Goal: Information Seeking & Learning: Learn about a topic

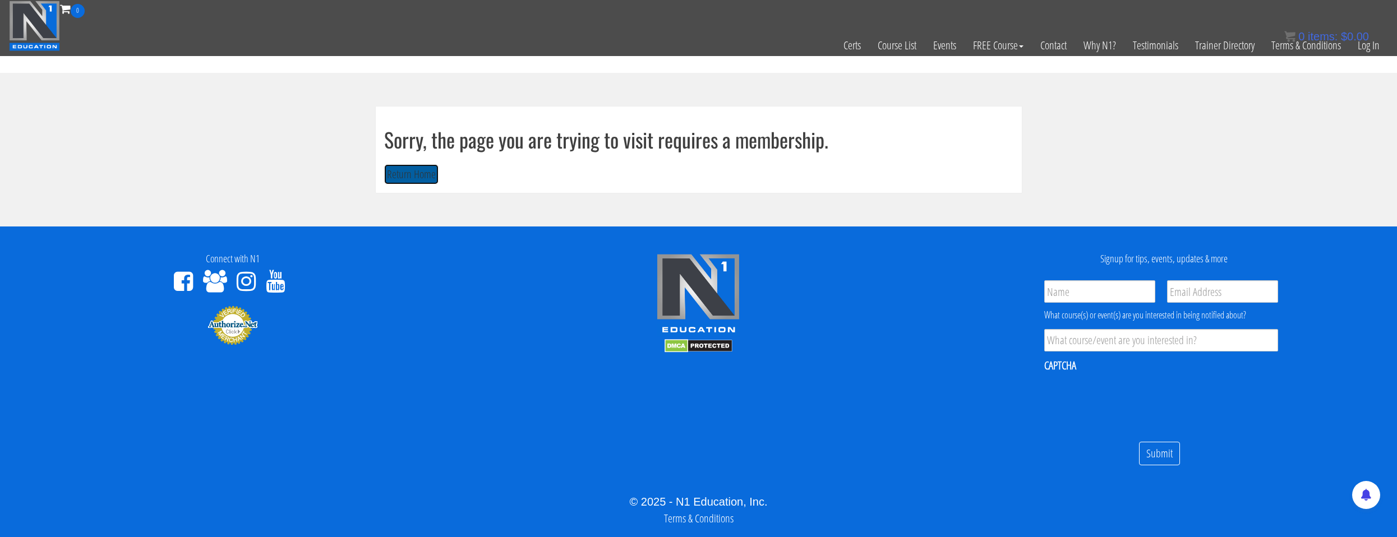
click at [415, 170] on button "Return Home" at bounding box center [411, 174] width 54 height 21
click at [429, 183] on button "Return Home" at bounding box center [411, 174] width 54 height 21
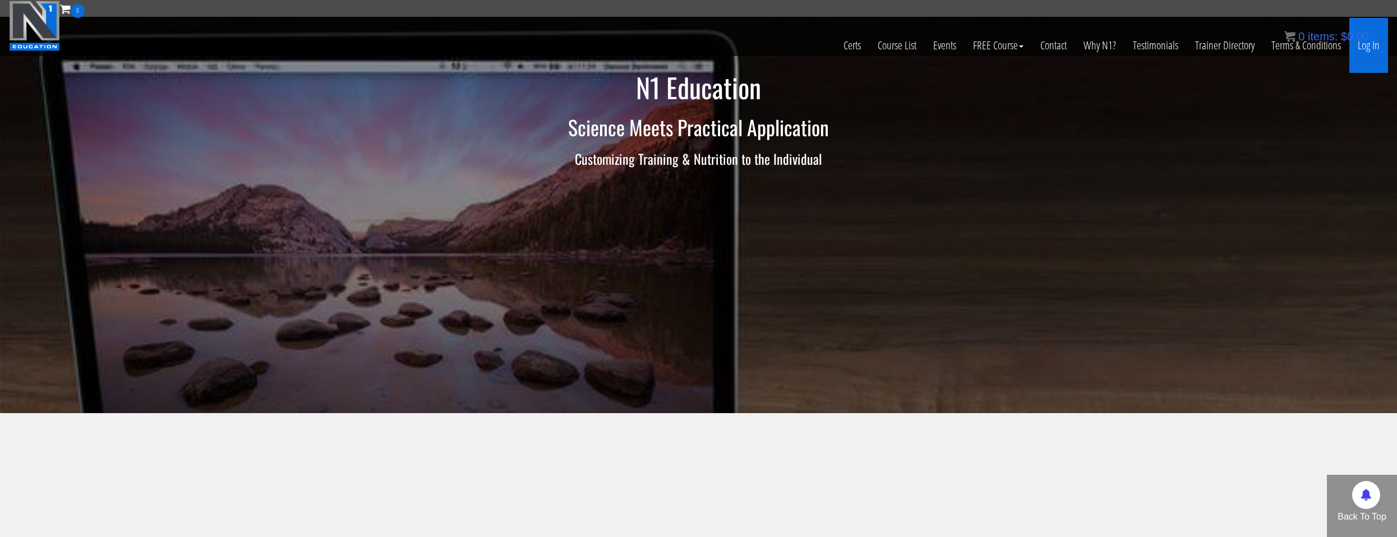
click at [1362, 60] on link "Log In" at bounding box center [1368, 45] width 39 height 55
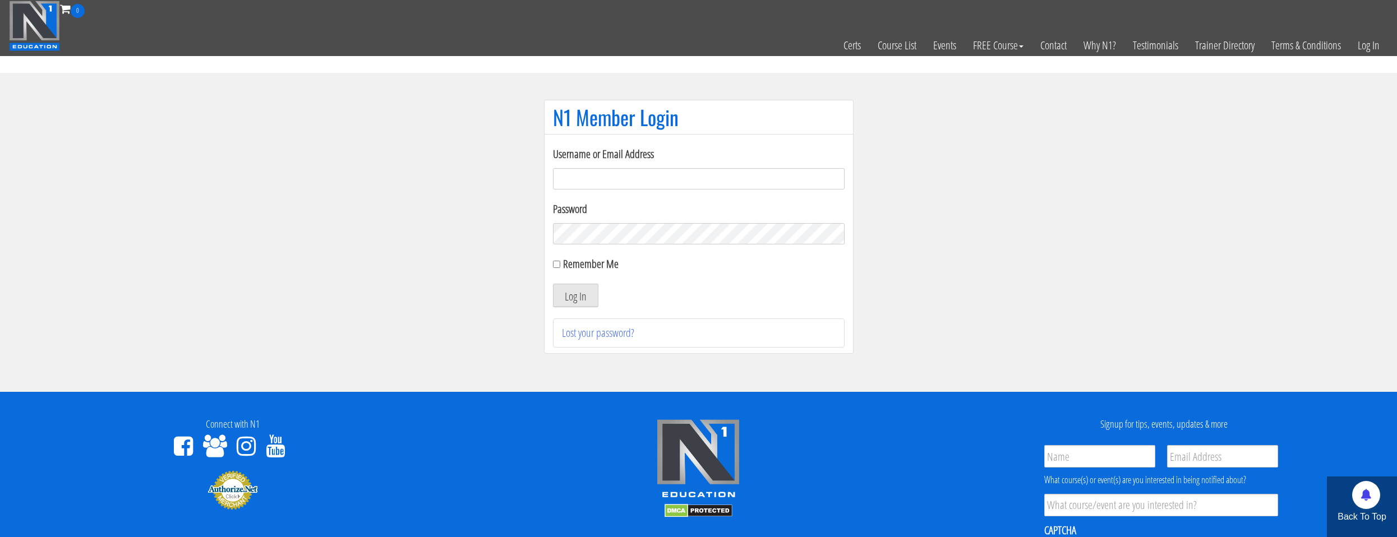
click at [624, 187] on input "Username or Email Address" at bounding box center [699, 178] width 292 height 21
type input "[EMAIL_ADDRESS][DOMAIN_NAME]"
click at [588, 287] on button "Log In" at bounding box center [575, 296] width 45 height 24
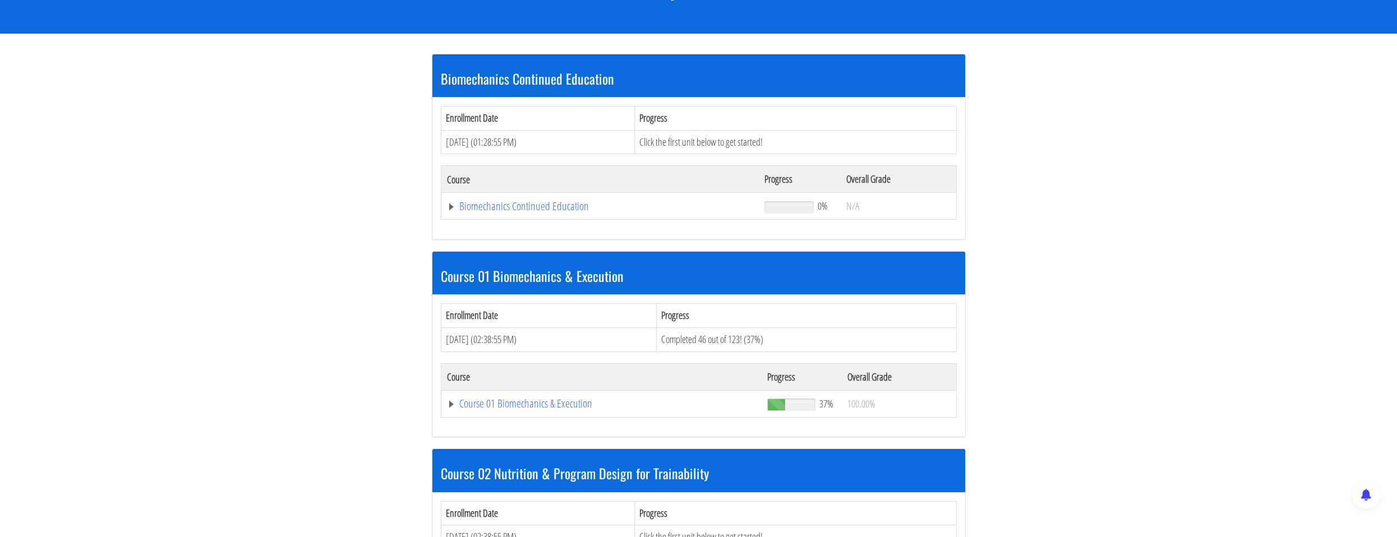
scroll to position [224, 0]
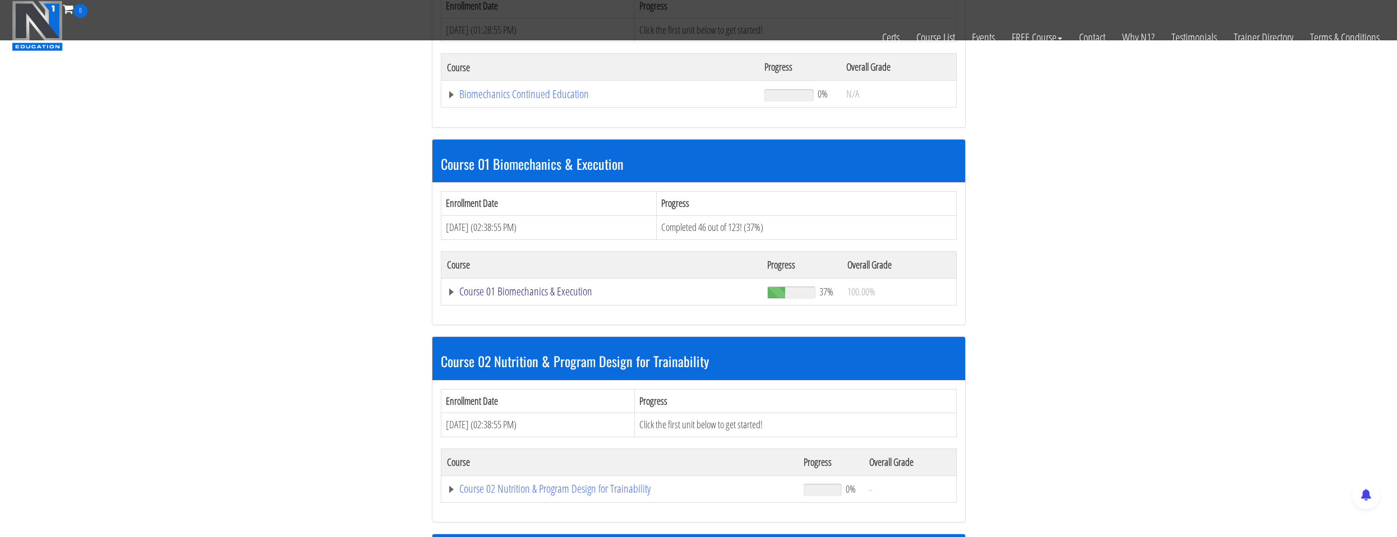
click at [548, 297] on link "Course 01 Biomechanics & Execution" at bounding box center [601, 291] width 309 height 11
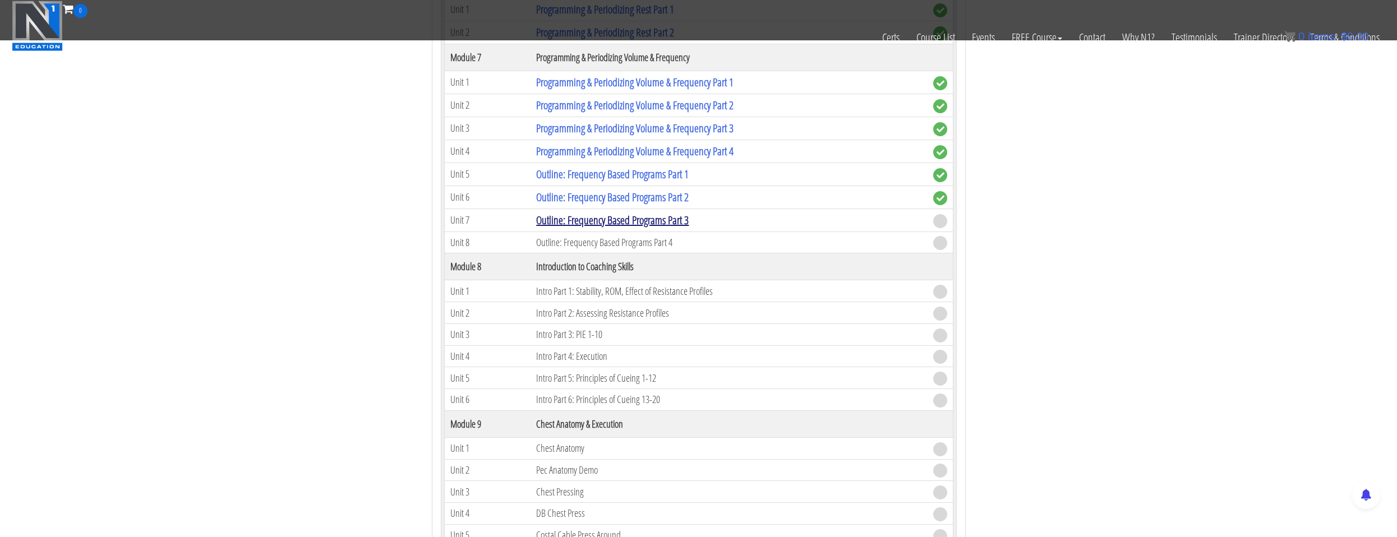
scroll to position [1514, 0]
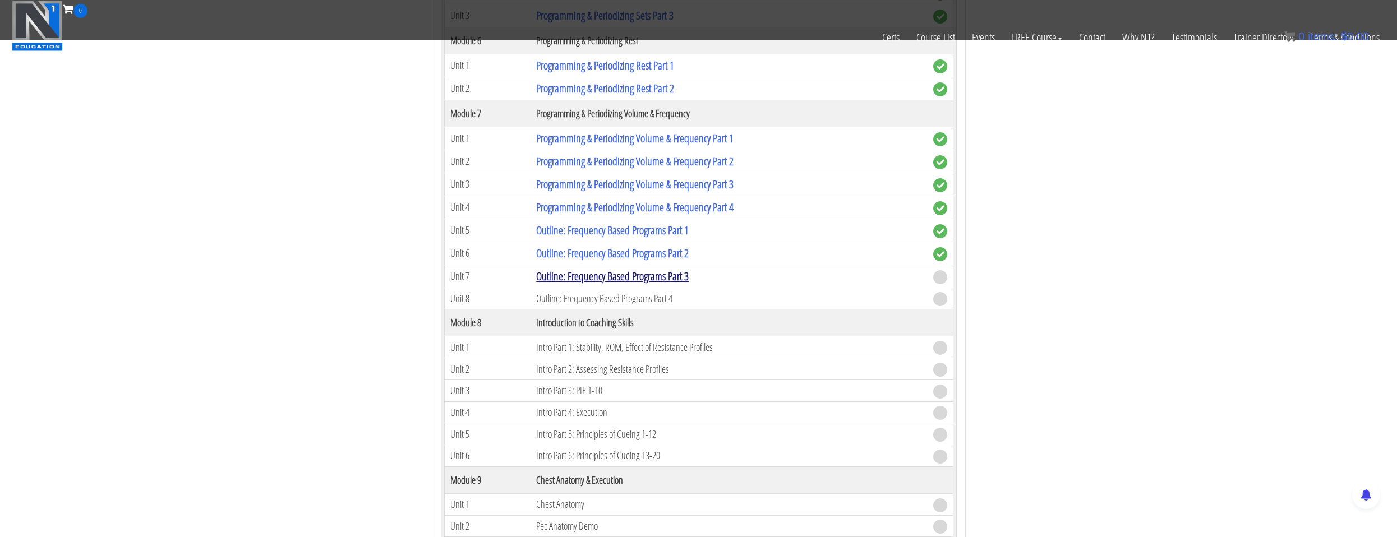
click at [558, 275] on link "Outline: Frequency Based Programs Part 3" at bounding box center [612, 276] width 153 height 15
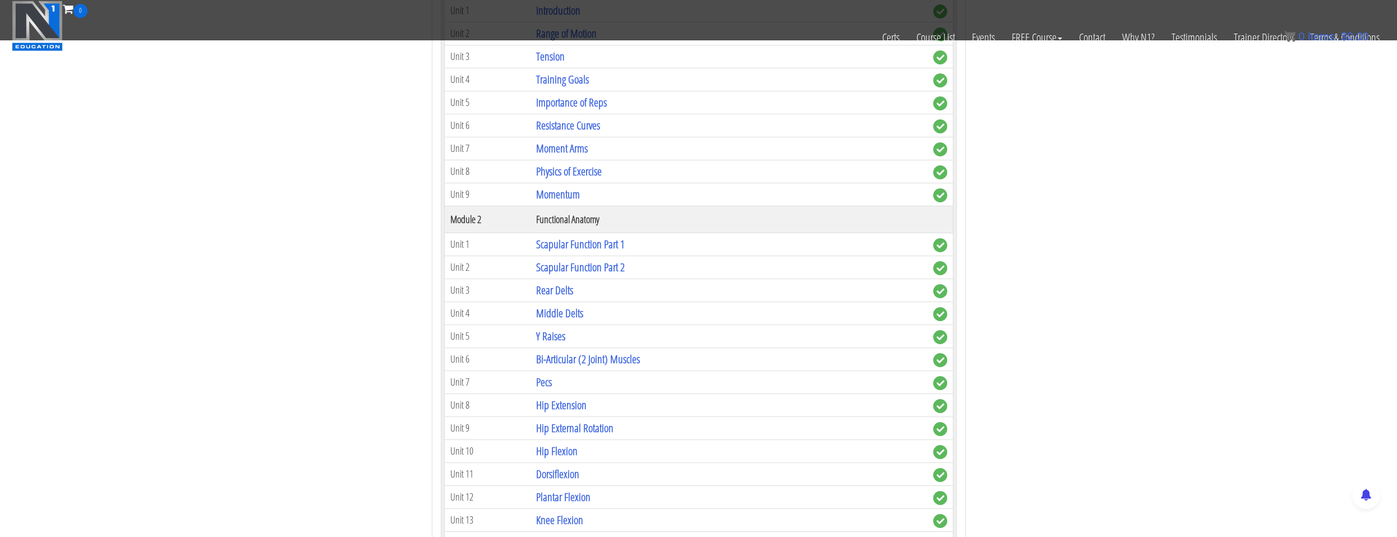
scroll to position [505, 0]
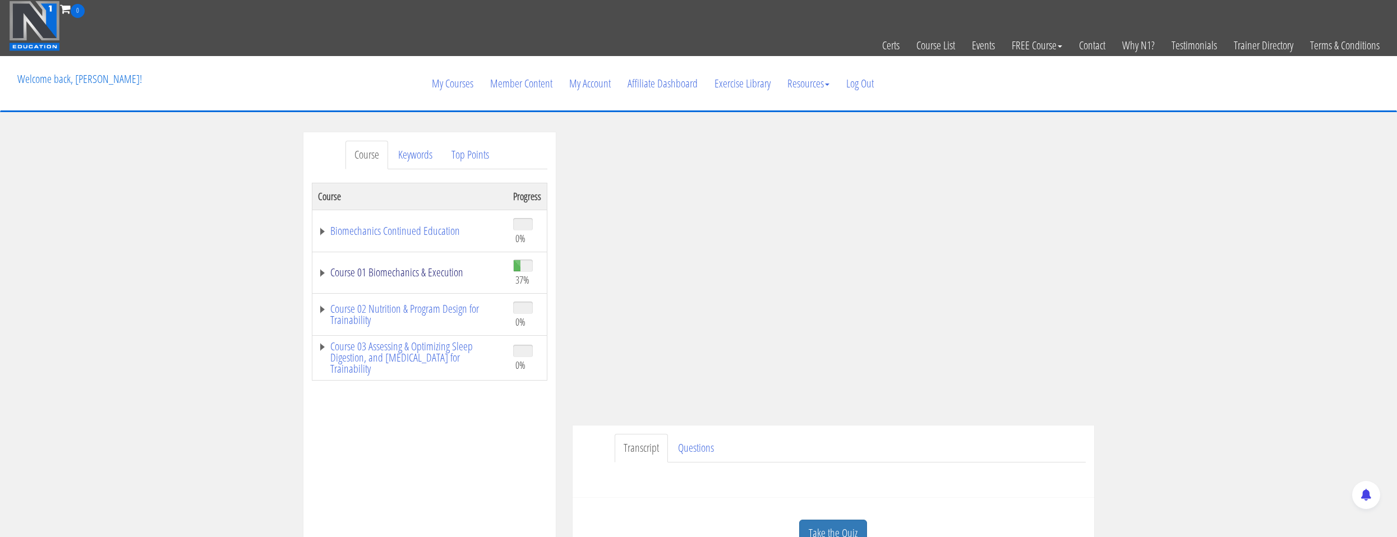
click at [451, 274] on link "Course 01 Biomechanics & Execution" at bounding box center [410, 272] width 184 height 11
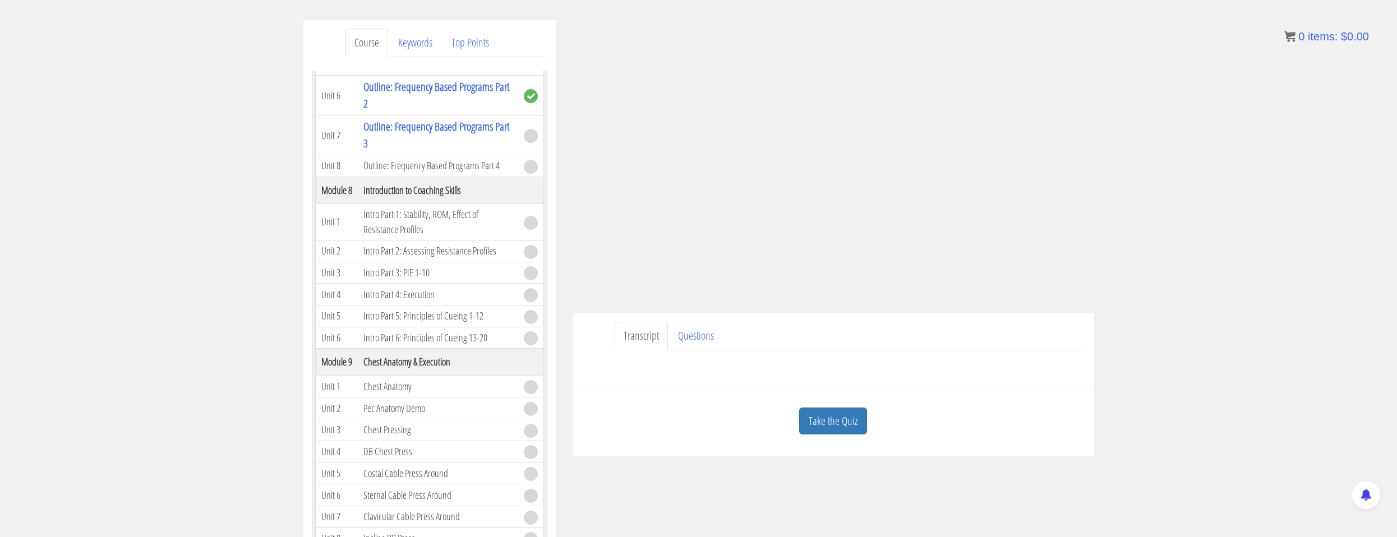
scroll to position [168, 0]
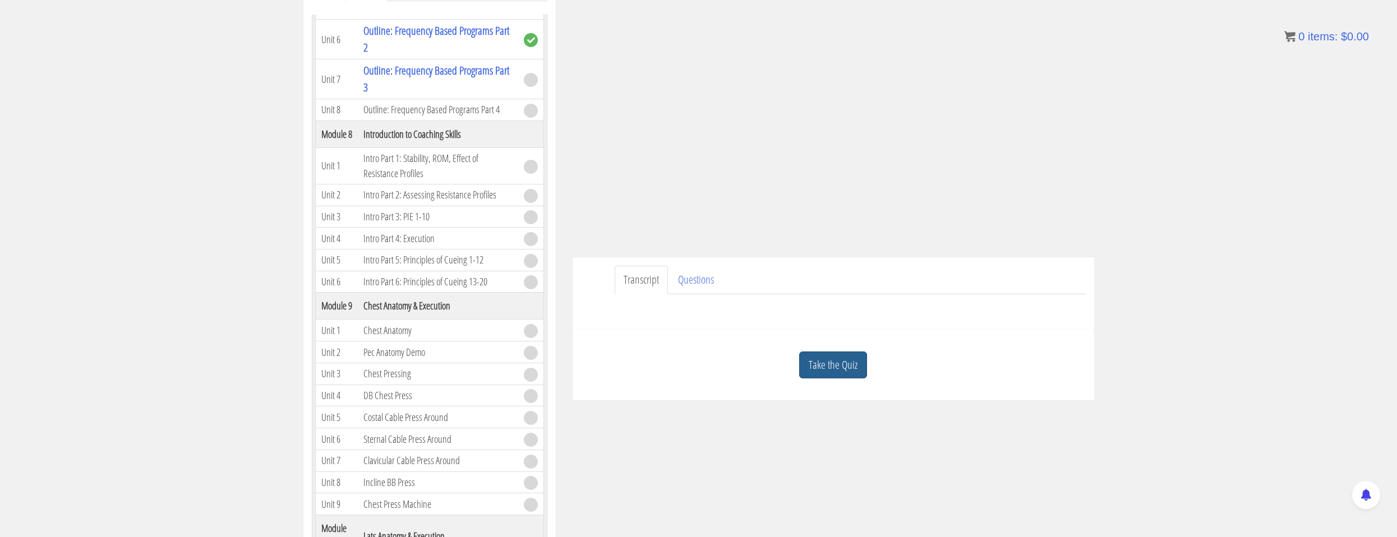
click at [856, 372] on link "Take the Quiz" at bounding box center [833, 365] width 68 height 27
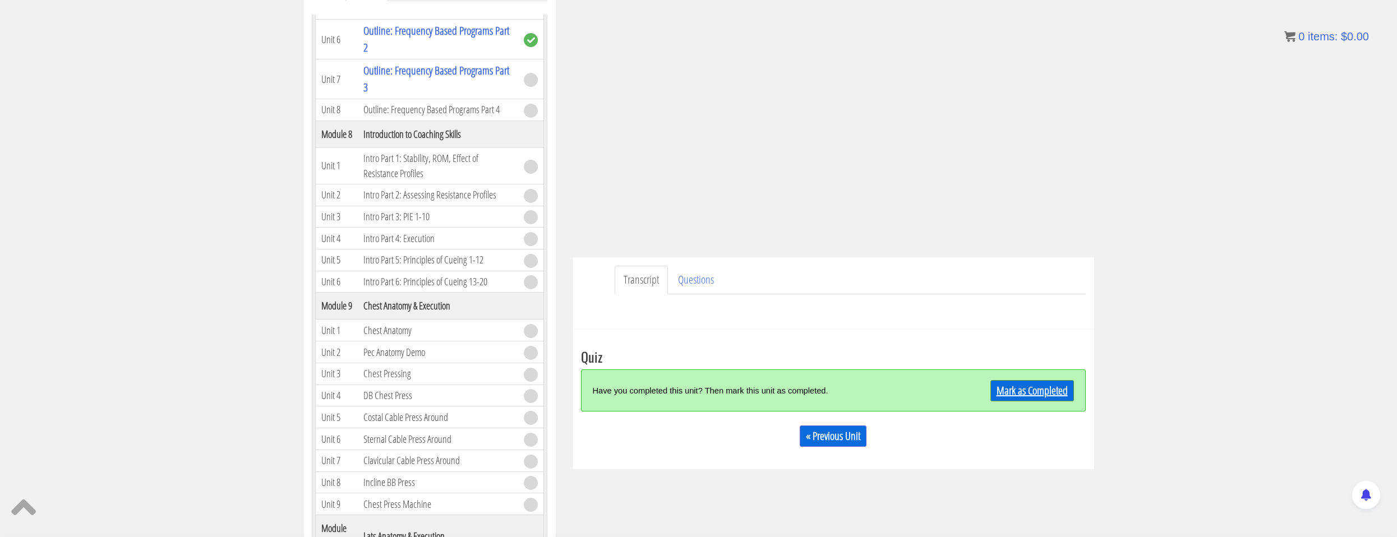
click at [1015, 392] on link "Mark as Completed" at bounding box center [1032, 390] width 84 height 21
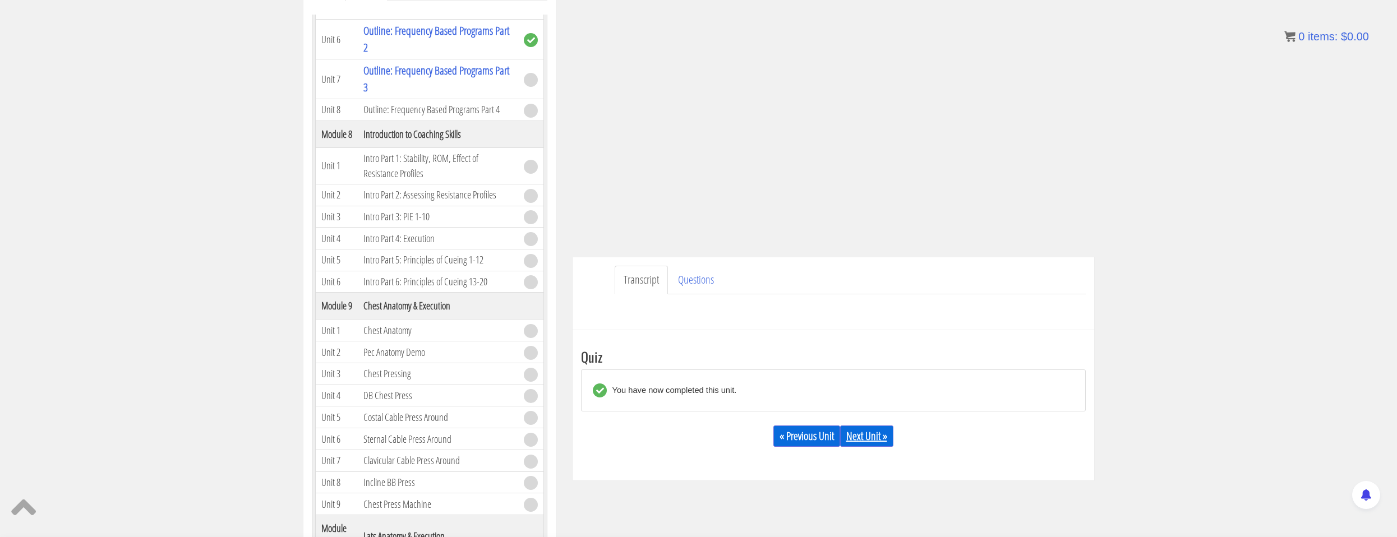
click at [884, 433] on link "Next Unit »" at bounding box center [866, 436] width 53 height 21
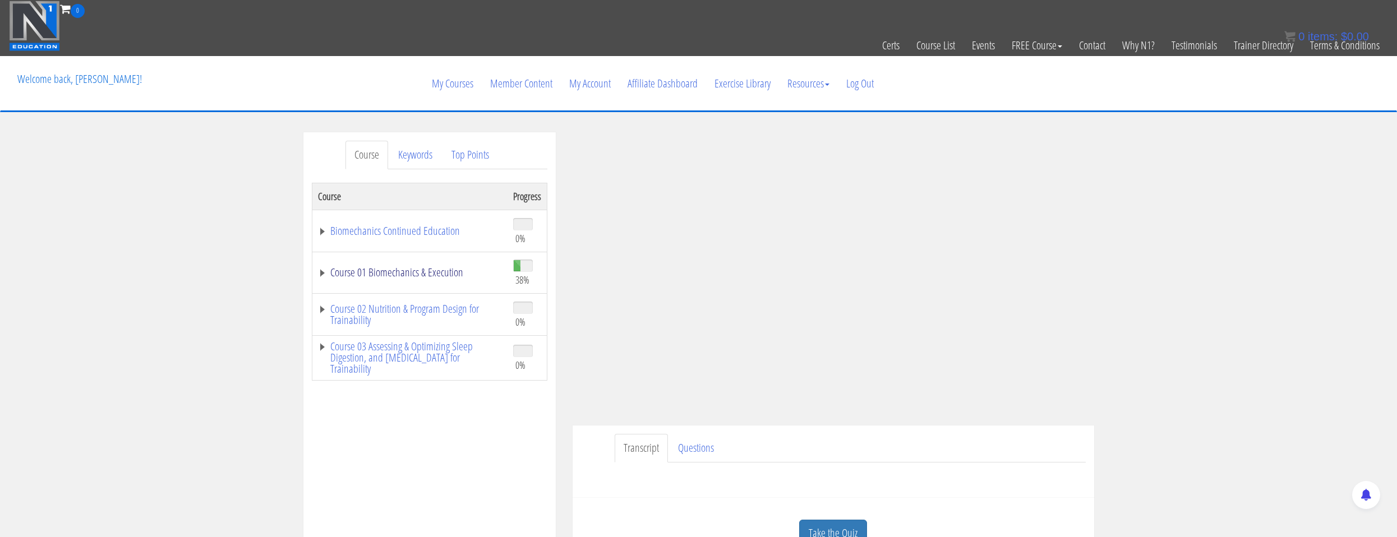
click at [451, 275] on link "Course 01 Biomechanics & Execution" at bounding box center [410, 272] width 184 height 11
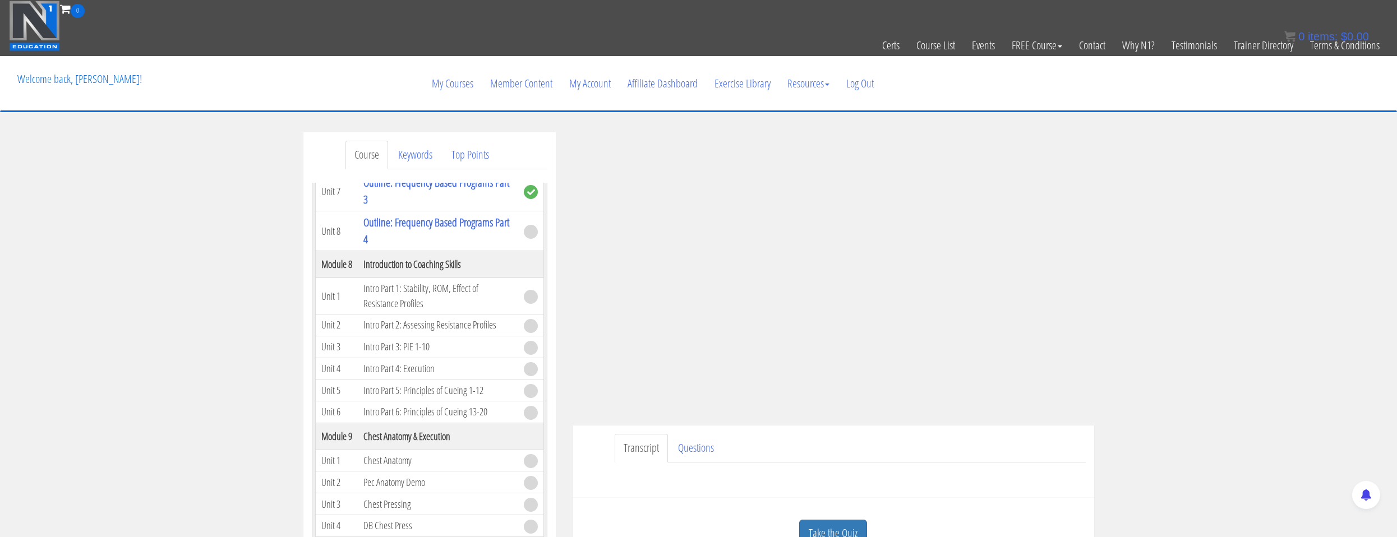
scroll to position [1514, 0]
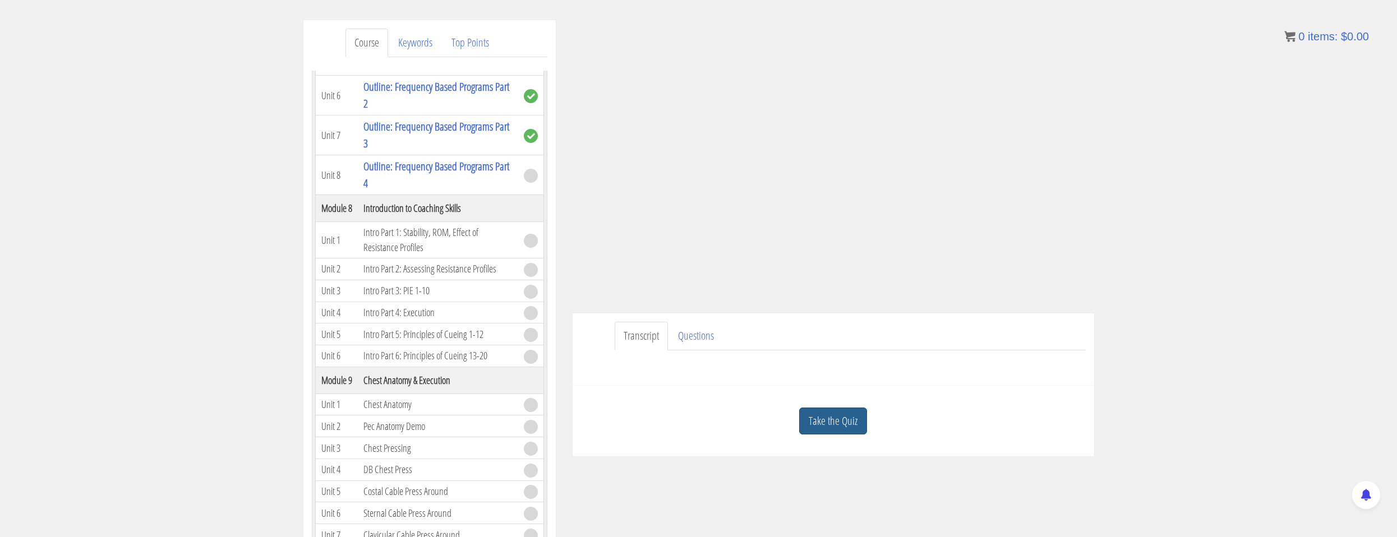
click at [842, 421] on link "Take the Quiz" at bounding box center [833, 421] width 68 height 27
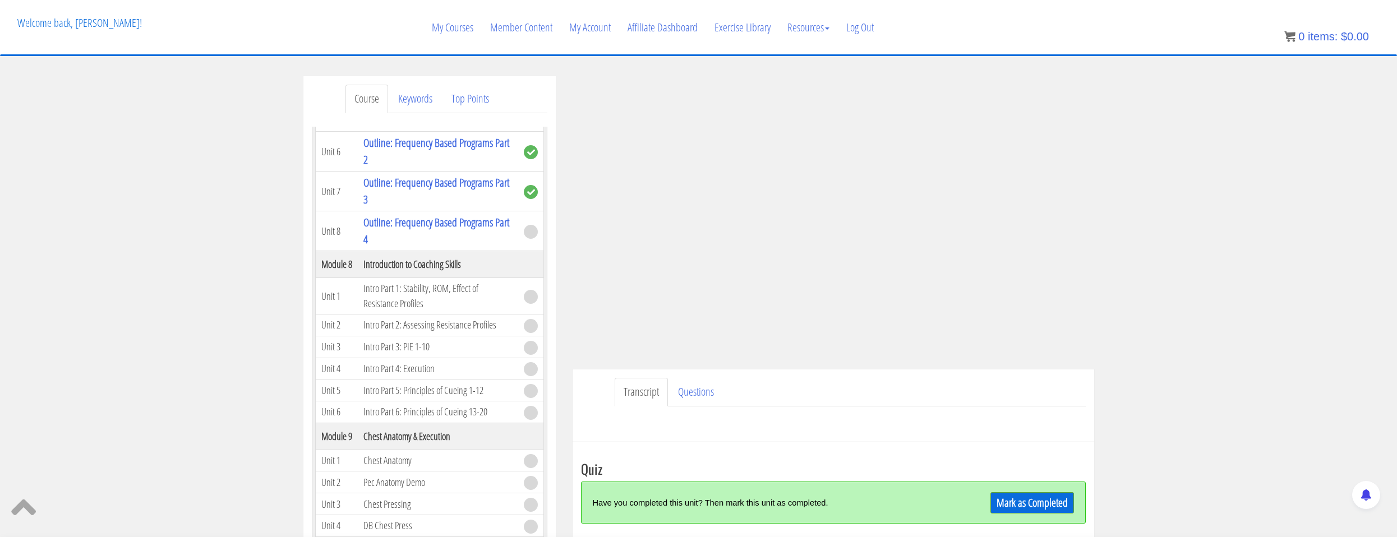
scroll to position [112, 0]
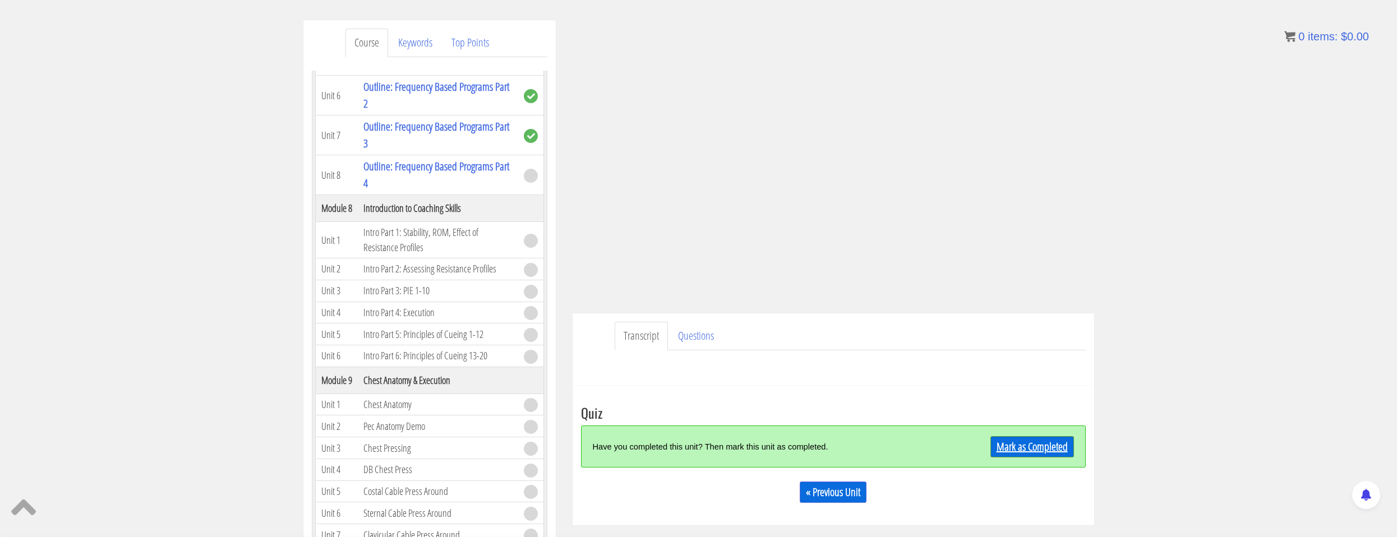
click at [1006, 456] on link "Mark as Completed" at bounding box center [1032, 446] width 84 height 21
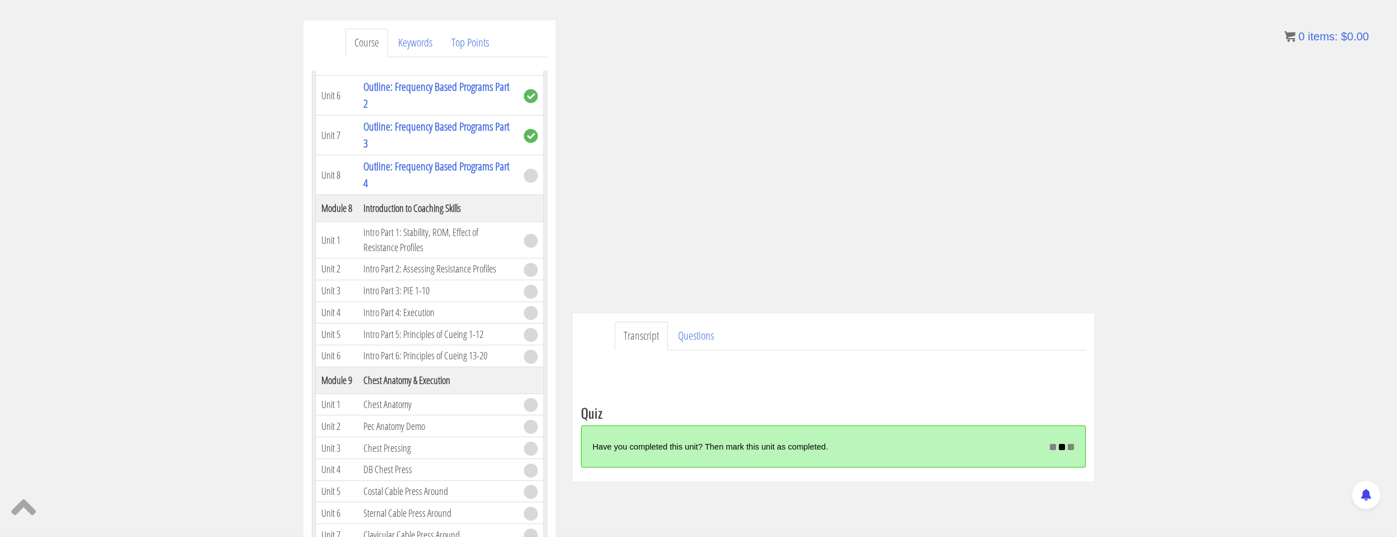
scroll to position [224, 0]
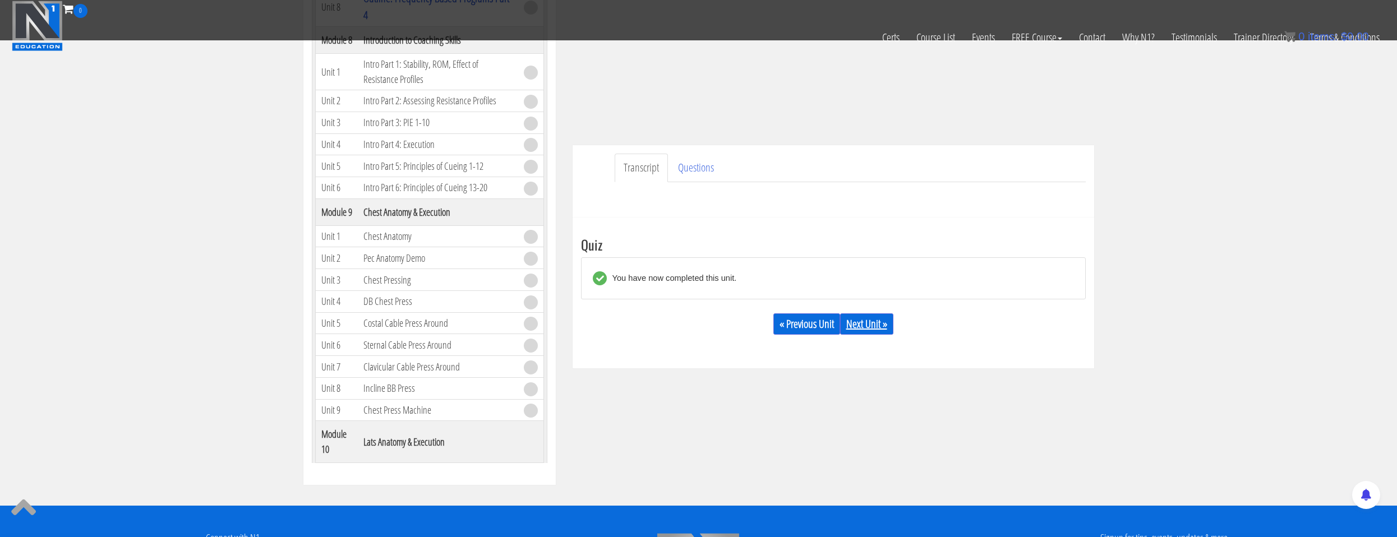
click at [854, 331] on link "Next Unit »" at bounding box center [866, 323] width 53 height 21
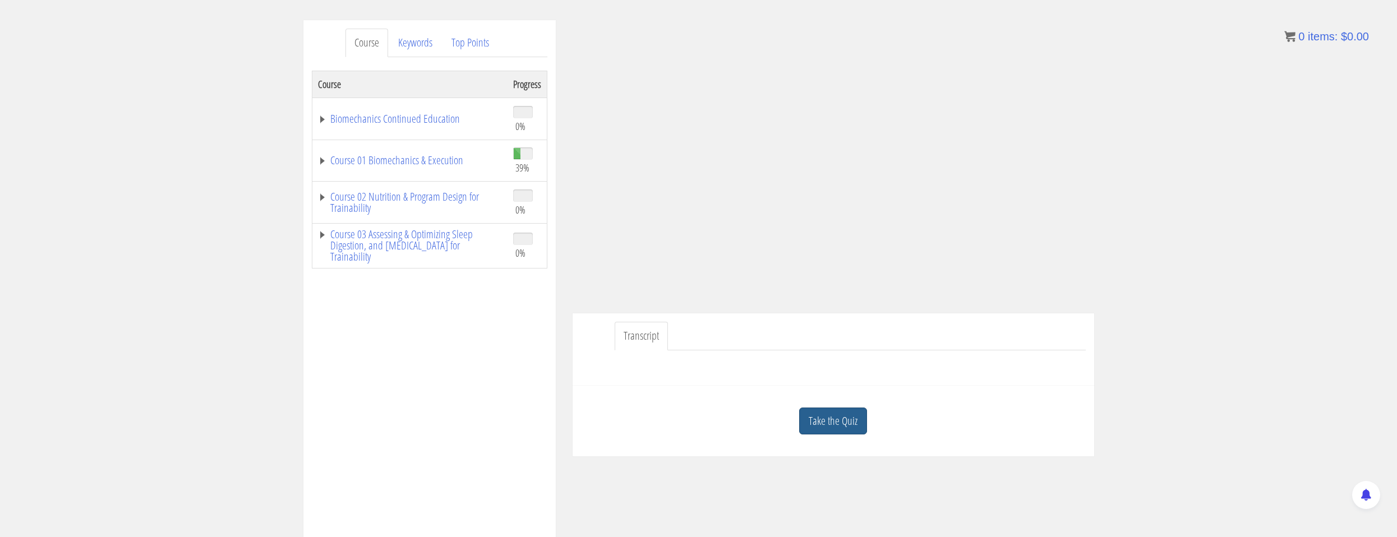
click at [823, 423] on link "Take the Quiz" at bounding box center [833, 421] width 68 height 27
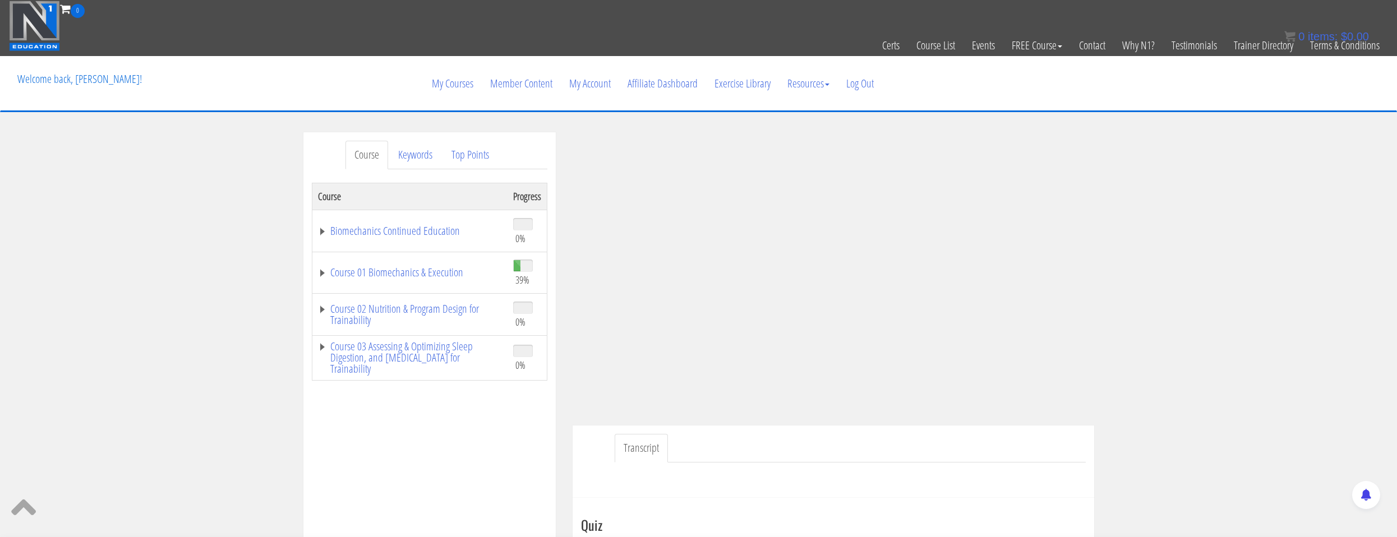
click at [413, 282] on td "Course 01 Biomechanics & Execution" at bounding box center [410, 273] width 196 height 42
click at [437, 278] on link "Course 01 Biomechanics & Execution" at bounding box center [410, 272] width 184 height 11
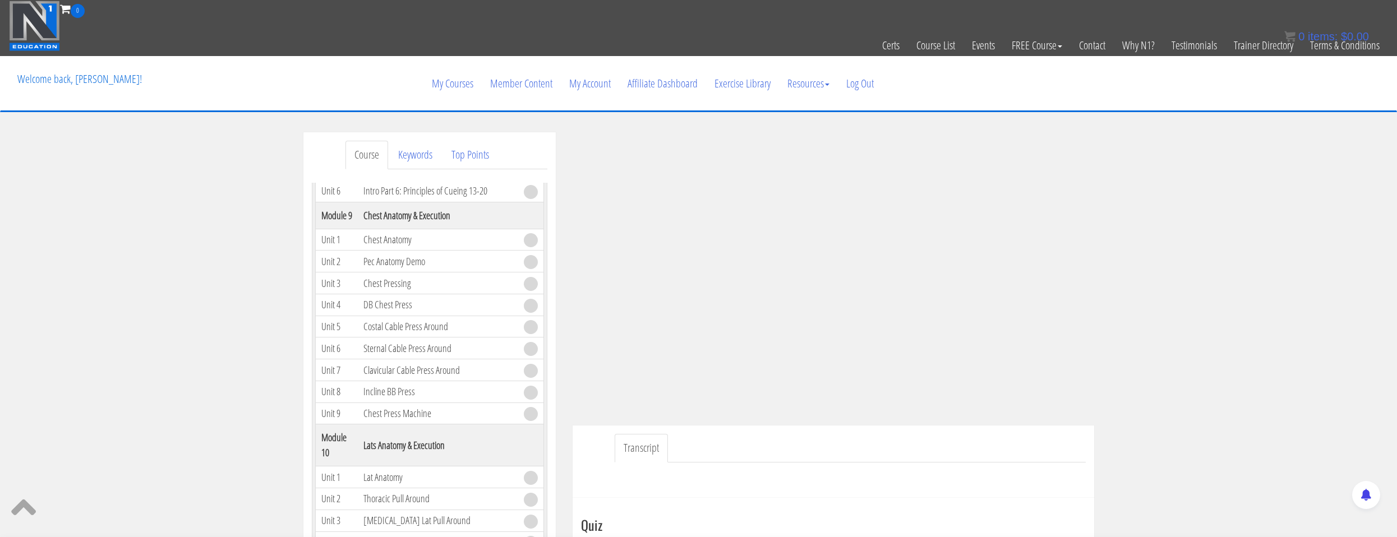
scroll to position [1682, 0]
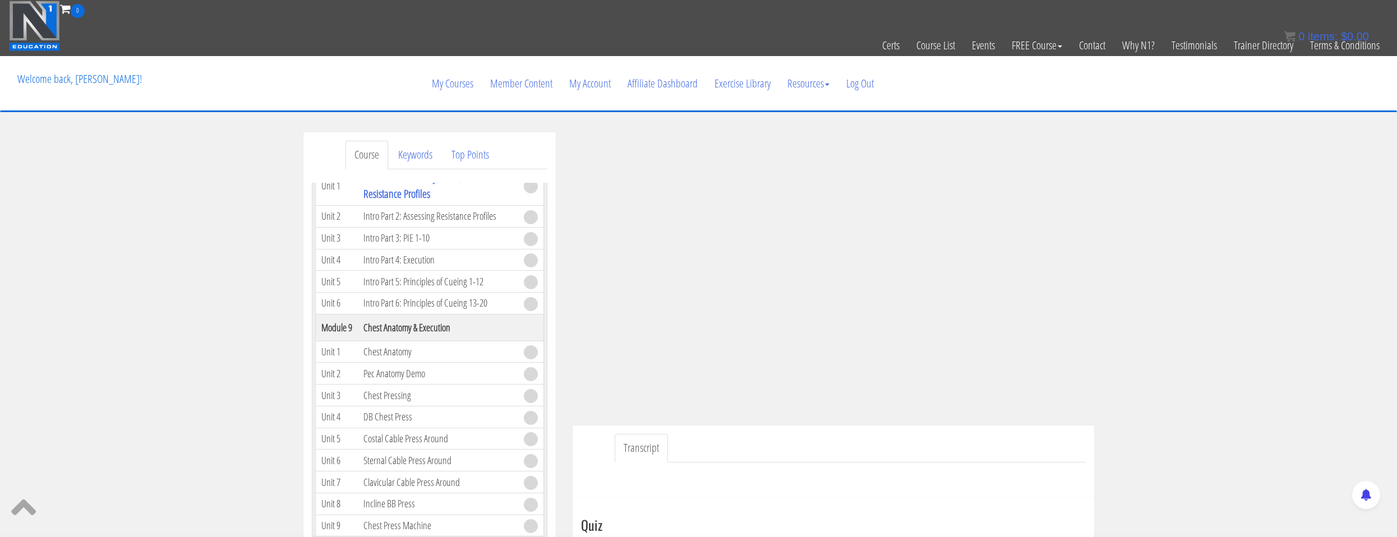
click at [283, 241] on div "Course Keywords Top Points Course Progress Biomechanics Continued Education 0% …" at bounding box center [698, 449] width 1397 height 634
